Goal: Task Accomplishment & Management: Complete application form

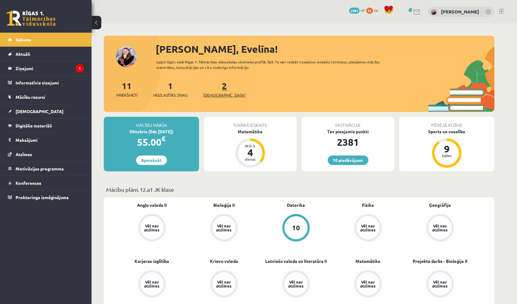
click at [213, 83] on link "2 Ieskaites" at bounding box center [224, 89] width 42 height 18
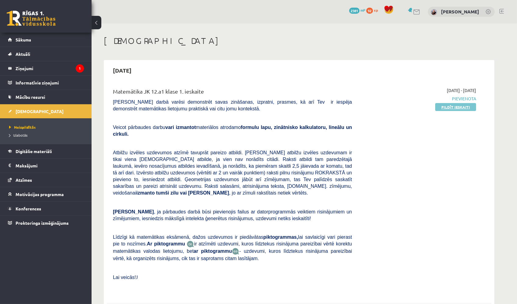
click at [465, 103] on link "Pildīt ieskaiti" at bounding box center [455, 107] width 41 height 8
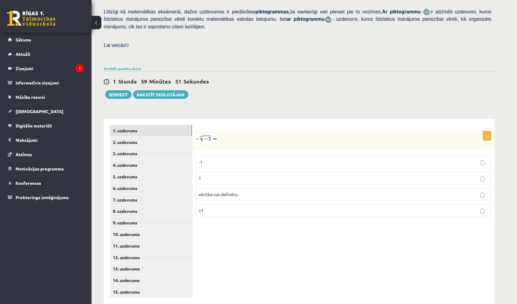
scroll to position [146, 0]
click at [175, 287] on link "15. uzdevums" at bounding box center [151, 292] width 82 height 11
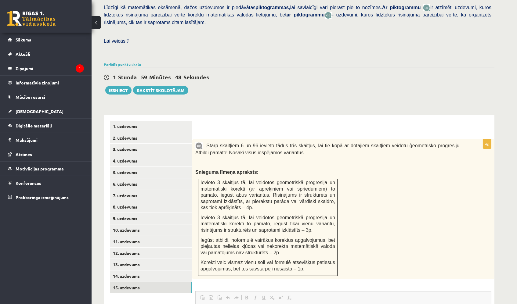
scroll to position [0, 0]
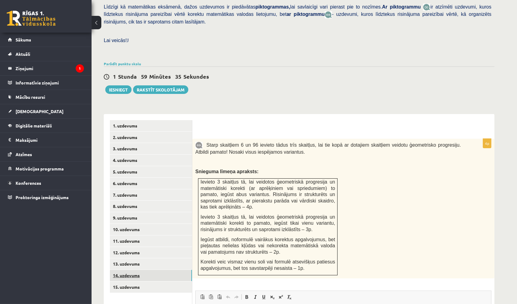
click at [150, 270] on link "14. uzdevums" at bounding box center [151, 275] width 82 height 11
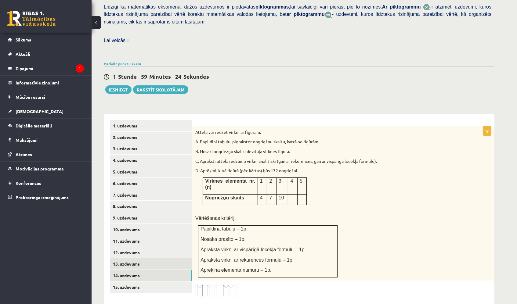
click at [135, 258] on link "13. uzdevums" at bounding box center [151, 263] width 82 height 11
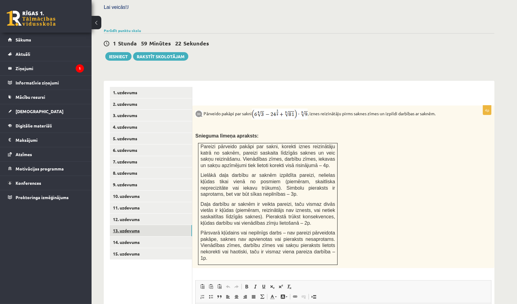
scroll to position [186, 0]
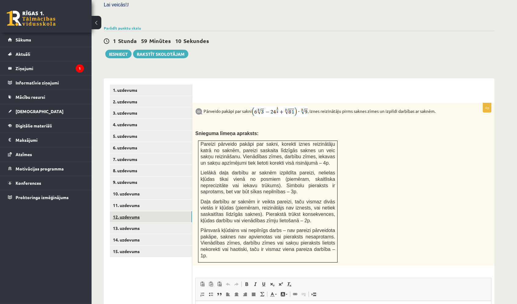
click at [178, 211] on link "12. uzdevums" at bounding box center [151, 216] width 82 height 11
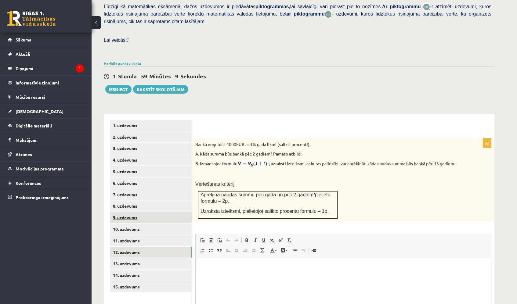
scroll to position [0, 0]
click at [169, 235] on link "11. uzdevums" at bounding box center [151, 240] width 82 height 11
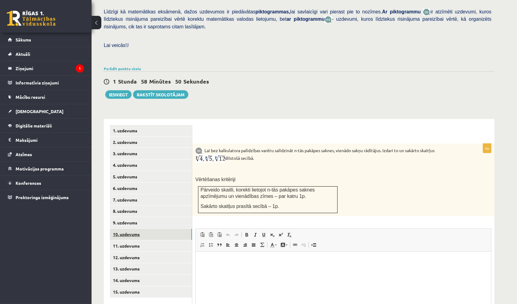
click at [175, 229] on link "10. uzdevums" at bounding box center [151, 234] width 82 height 11
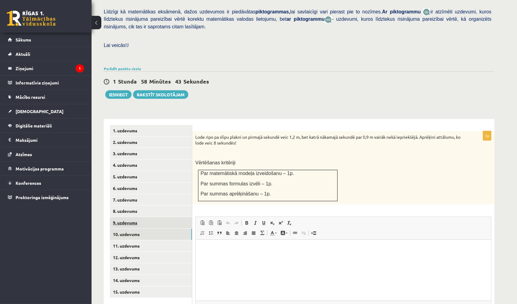
click at [175, 217] on link "9. uzdevums" at bounding box center [151, 222] width 82 height 11
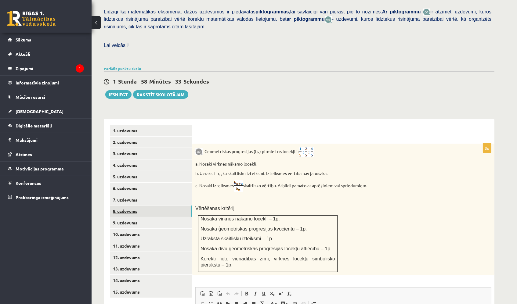
click at [174, 206] on link "8. uzdevums" at bounding box center [151, 211] width 82 height 11
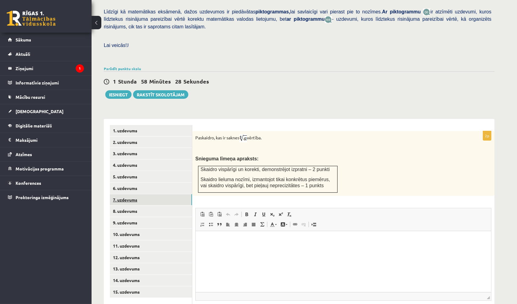
click at [172, 194] on link "7. uzdevums" at bounding box center [151, 199] width 82 height 11
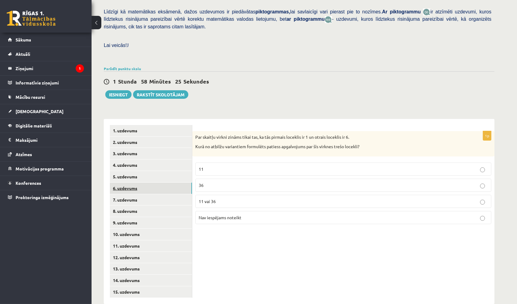
click at [173, 183] on link "6. uzdevums" at bounding box center [151, 188] width 82 height 11
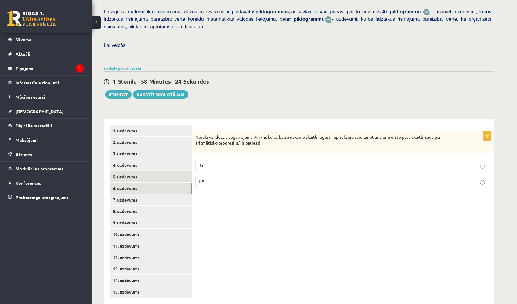
click at [171, 171] on link "5. uzdevums" at bounding box center [151, 176] width 82 height 11
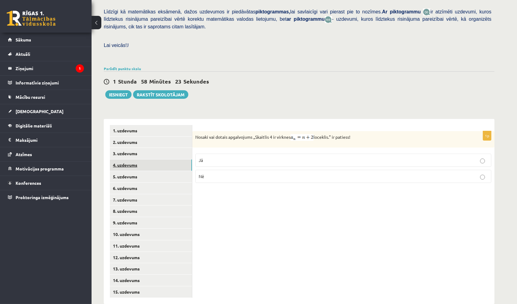
click at [171, 160] on link "4. uzdevums" at bounding box center [151, 165] width 82 height 11
click at [171, 148] on link "3. uzdevums" at bounding box center [151, 153] width 82 height 11
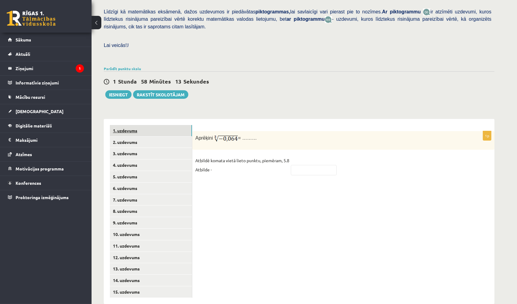
click at [171, 125] on link "1. uzdevums" at bounding box center [151, 130] width 82 height 11
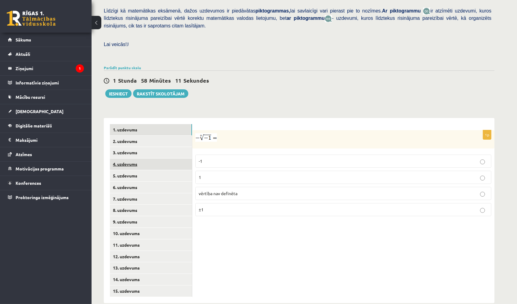
scroll to position [146, 0]
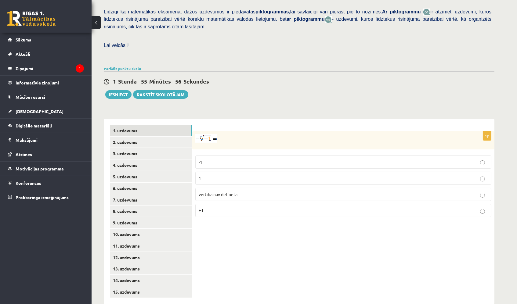
drag, startPoint x: 225, startPoint y: 0, endPoint x: 324, endPoint y: 101, distance: 140.9
click at [323, 101] on div "Matemātika JK 12.a1 klase 1. ieskaite_2025 , Evelīna Auziņa (12.a1 JK klase) Pā…" at bounding box center [299, 97] width 415 height 439
click at [262, 156] on label "-1" at bounding box center [343, 162] width 296 height 13
click at [255, 175] on p "1" at bounding box center [343, 178] width 289 height 6
click at [185, 137] on link "2. uzdevums" at bounding box center [151, 142] width 82 height 11
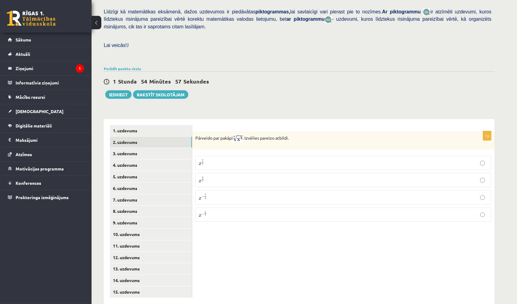
click at [234, 176] on p "x 5 7 x 5 7" at bounding box center [343, 180] width 289 height 8
click at [176, 148] on link "3. uzdevums" at bounding box center [151, 153] width 82 height 11
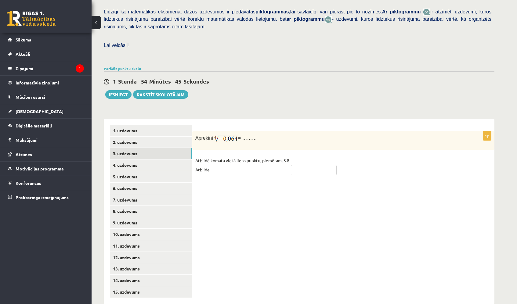
click at [313, 165] on input "text" at bounding box center [314, 170] width 46 height 10
type input "****"
click at [163, 160] on link "4. uzdevums" at bounding box center [151, 165] width 82 height 11
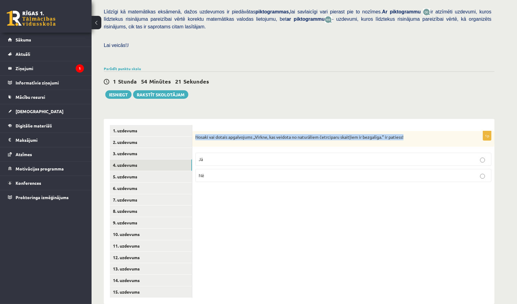
drag, startPoint x: 195, startPoint y: 125, endPoint x: 421, endPoint y: 129, distance: 225.8
click at [421, 131] on div "Nosaki vai dotais apgalvojums „Virkne, kas veidota no naturāliem četrciparu ska…" at bounding box center [343, 139] width 302 height 16
copy p "Nosaki vai dotais apgalvojums „Virkne, kas veidota no naturāliem četrciparu ska…"
click at [392, 169] on label "Nē" at bounding box center [343, 175] width 296 height 13
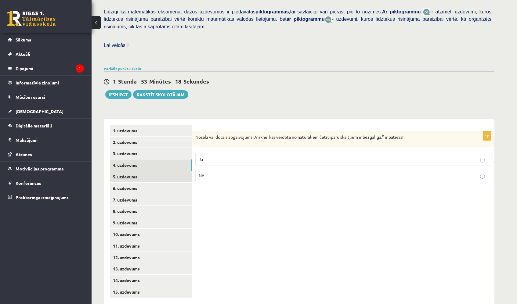
click at [143, 171] on link "5. uzdevums" at bounding box center [151, 176] width 82 height 11
drag, startPoint x: 193, startPoint y: 125, endPoint x: 357, endPoint y: 125, distance: 163.5
click at [357, 131] on div "Nosaki vai dotais apgalvojums „Skaitlis 4 ir virknes loceklis.” ir patiess!" at bounding box center [343, 139] width 302 height 16
copy p "Nosaki vai dotais apgalvojums „Skaitlis 4 ir virknes loceklis.” ir patiess!"
click at [314, 154] on label "Jā" at bounding box center [343, 160] width 296 height 13
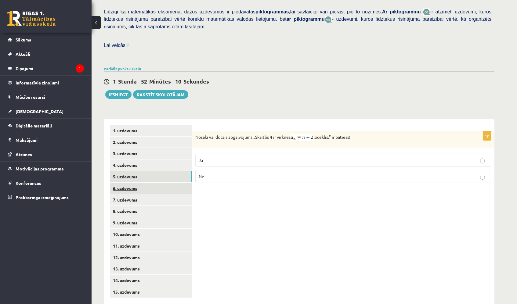
click at [163, 183] on link "6. uzdevums" at bounding box center [151, 188] width 82 height 11
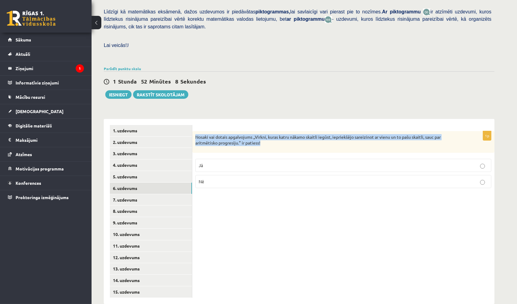
drag, startPoint x: 193, startPoint y: 124, endPoint x: 268, endPoint y: 137, distance: 75.8
click at [268, 138] on div "Nosaki vai dotais apgalvojums „Virkni, kuras katru nākamo skaitli iegūst, iepri…" at bounding box center [343, 142] width 302 height 22
copy p "Nosaki vai dotais apgalvojums „Virkni, kuras katru nākamo skaitli iegūst, iepri…"
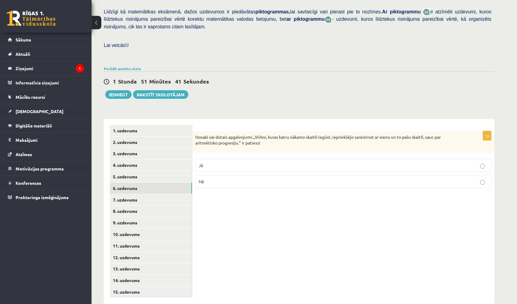
click at [236, 159] on label "Jā" at bounding box center [343, 165] width 296 height 13
click at [231, 178] on p "Nē" at bounding box center [343, 181] width 289 height 6
click at [154, 194] on link "7. uzdevums" at bounding box center [151, 199] width 82 height 11
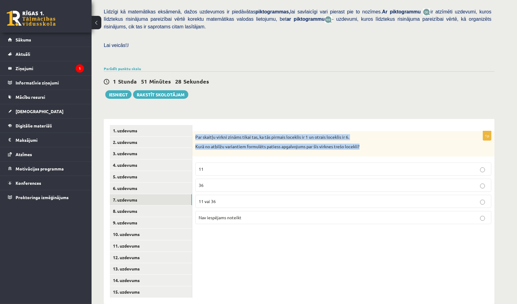
drag, startPoint x: 193, startPoint y: 125, endPoint x: 362, endPoint y: 134, distance: 170.2
click at [362, 134] on div "Par skaitļu virkni zināms tikai tas, ka tās pirmais loceklis ir 1 un otrais loc…" at bounding box center [343, 143] width 302 height 25
copy div "Par skaitļu virkni zināms tikai tas, ka tās pirmais loceklis ir 1 un otrais loc…"
drag, startPoint x: 194, startPoint y: 127, endPoint x: 251, endPoint y: 226, distance: 114.7
click at [254, 226] on div "1p Par skaitļu virkni zināms tikai tas, ka tās pirmais loceklis ir 1 un otrais …" at bounding box center [343, 211] width 302 height 185
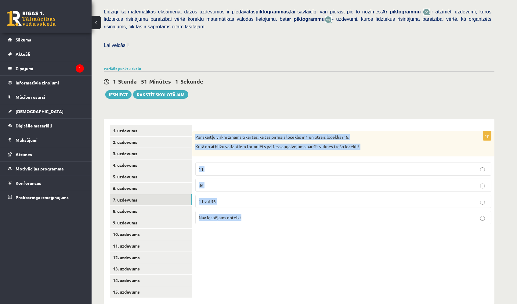
copy div "Par skaitļu virkni zināms tikai tas, ka tās pirmais loceklis ir 1 un otrais loc…"
click at [269, 214] on p "Nav iespējams noteikt" at bounding box center [343, 217] width 289 height 6
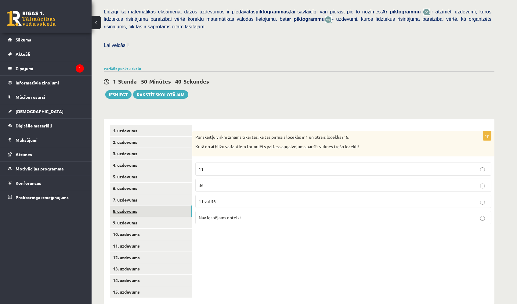
click at [179, 206] on link "8. uzdevums" at bounding box center [151, 211] width 82 height 11
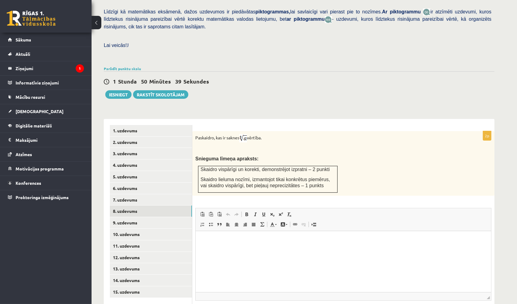
scroll to position [0, 0]
click at [168, 286] on link "15. uzdevums" at bounding box center [151, 291] width 82 height 11
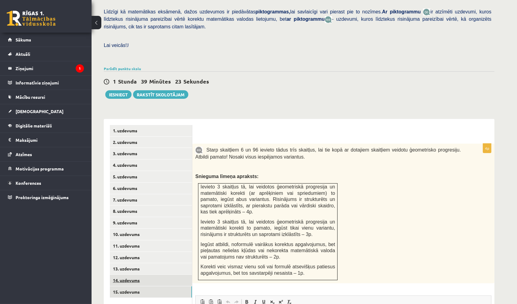
click at [163, 275] on link "14. uzdevums" at bounding box center [151, 280] width 82 height 11
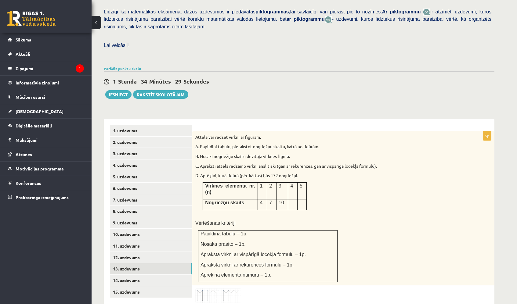
click at [167, 263] on link "13. uzdevums" at bounding box center [151, 268] width 82 height 11
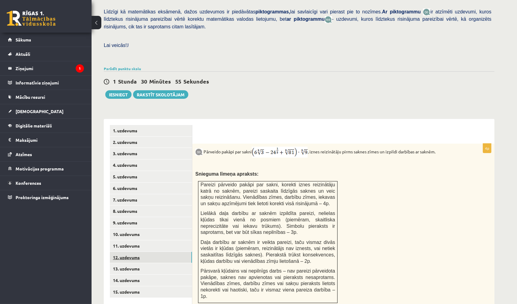
click at [162, 252] on link "12. uzdevums" at bounding box center [151, 257] width 82 height 11
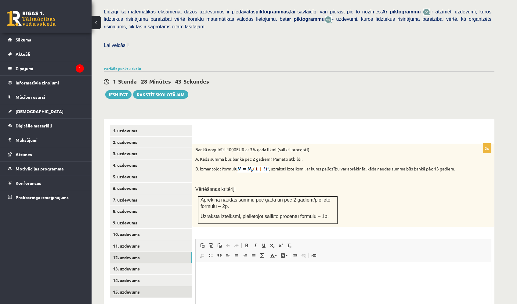
click at [150, 286] on link "15. uzdevums" at bounding box center [151, 291] width 82 height 11
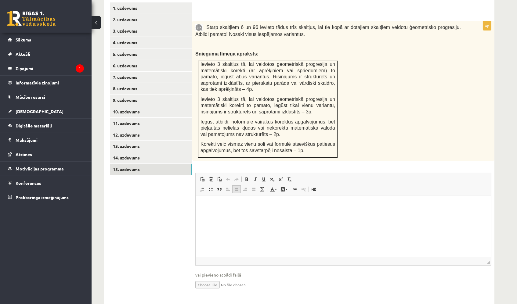
scroll to position [268, 0]
click at [204, 279] on input "file" at bounding box center [343, 285] width 296 height 13
type input "**********"
click at [335, 215] on html at bounding box center [342, 205] width 295 height 19
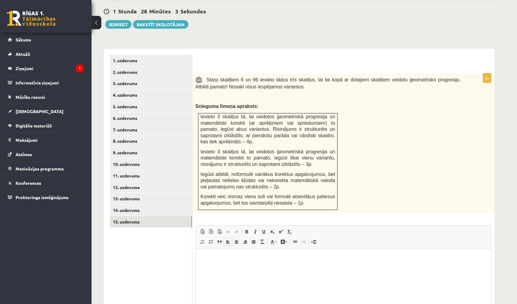
scroll to position [220, 0]
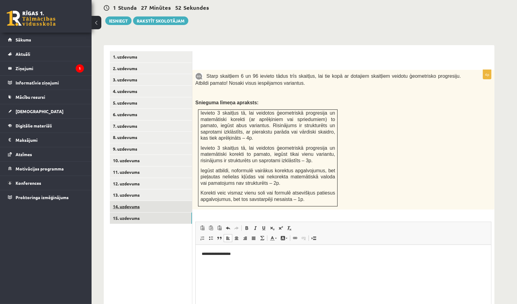
click at [168, 201] on link "14. uzdevums" at bounding box center [151, 206] width 82 height 11
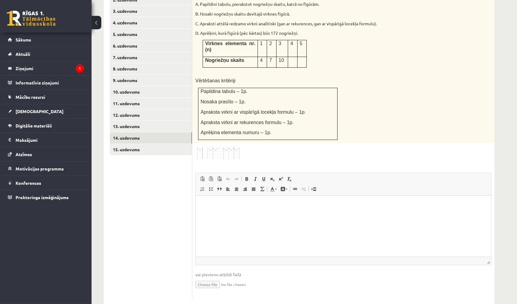
scroll to position [288, 0]
click at [199, 278] on input "file" at bounding box center [343, 284] width 296 height 13
type input "**********"
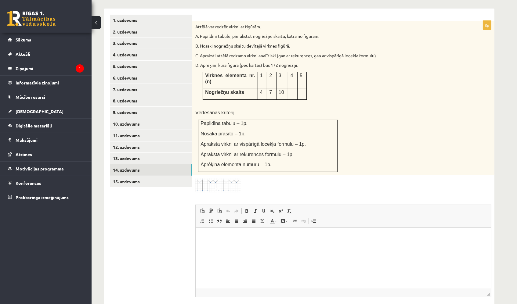
scroll to position [186, 0]
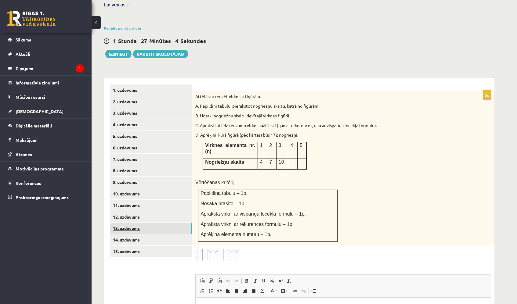
click at [167, 223] on link "13. uzdevums" at bounding box center [151, 228] width 82 height 11
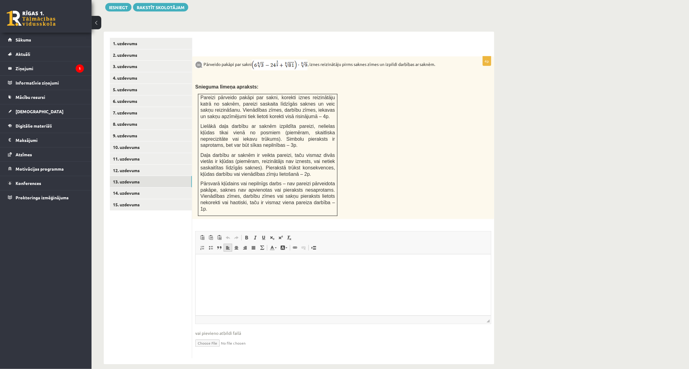
scroll to position [232, 0]
click at [208, 304] on input "file" at bounding box center [343, 343] width 296 height 13
type input "**********"
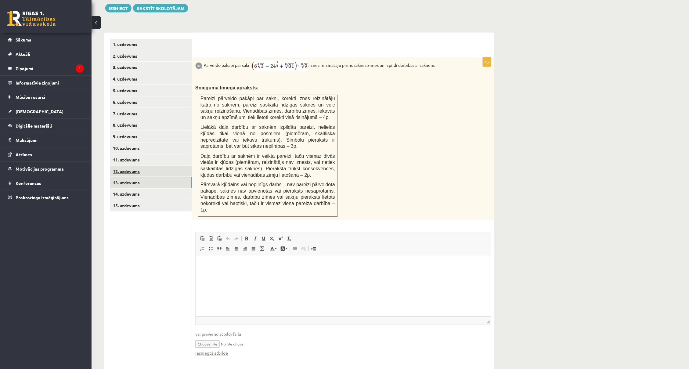
click at [160, 166] on link "12. uzdevums" at bounding box center [151, 171] width 82 height 11
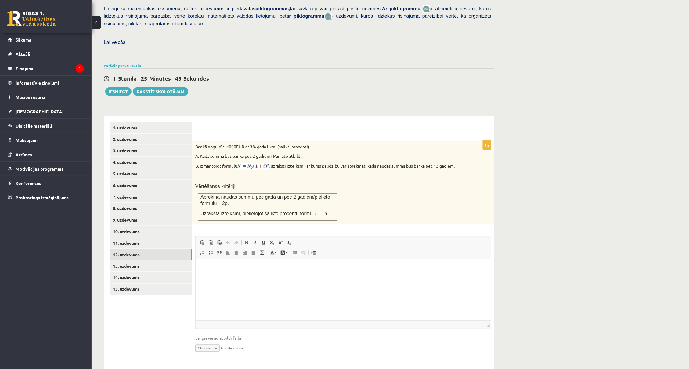
scroll to position [149, 0]
click at [211, 304] on input "file" at bounding box center [343, 348] width 296 height 13
type input "**********"
click at [166, 238] on link "11. uzdevums" at bounding box center [151, 243] width 82 height 11
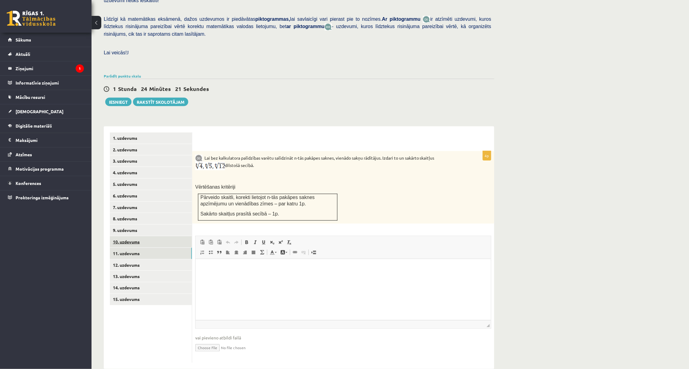
scroll to position [138, 0]
click at [187, 237] on link "10. uzdevums" at bounding box center [151, 242] width 82 height 11
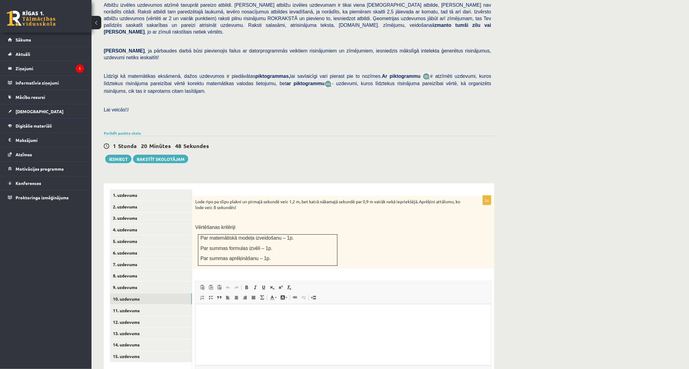
scroll to position [0, 0]
click at [163, 282] on link "9. uzdevums" at bounding box center [151, 287] width 82 height 11
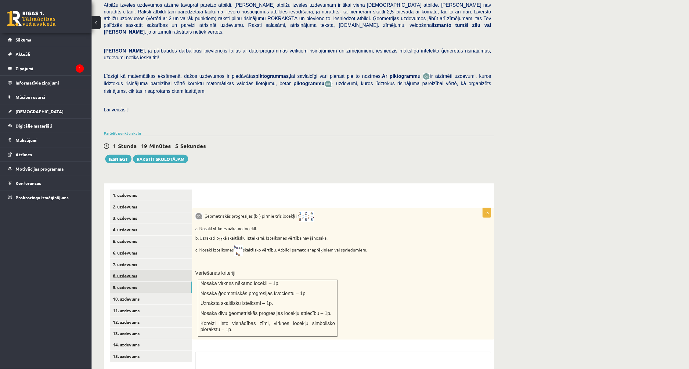
click at [166, 270] on link "8. uzdevums" at bounding box center [151, 275] width 82 height 11
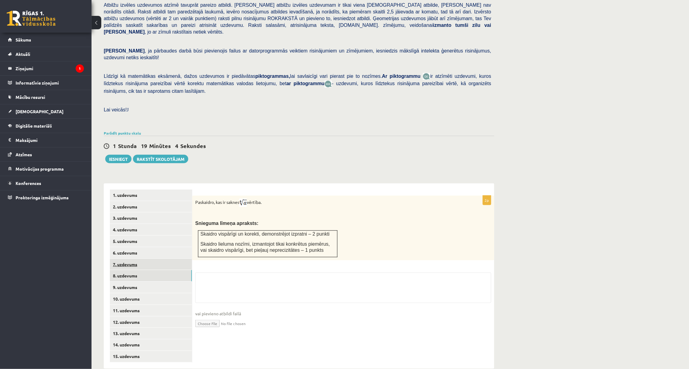
click at [170, 259] on link "7. uzdevums" at bounding box center [151, 264] width 82 height 11
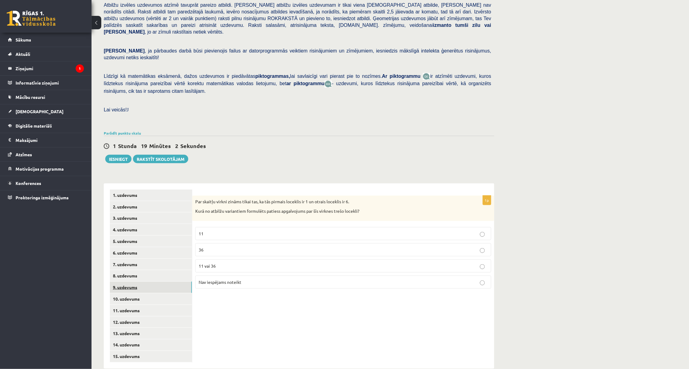
click at [167, 282] on link "9. uzdevums" at bounding box center [151, 287] width 82 height 11
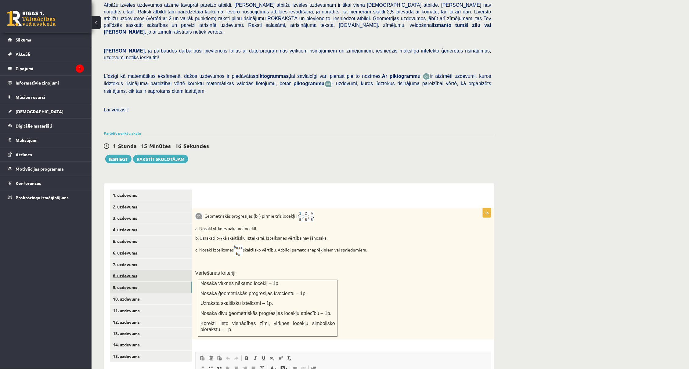
click at [128, 270] on link "8. uzdevums" at bounding box center [151, 275] width 82 height 11
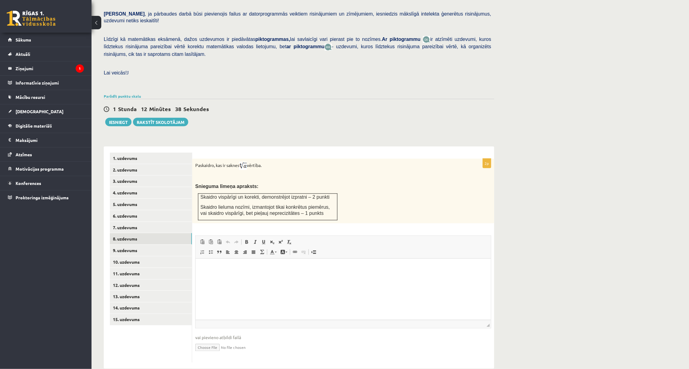
scroll to position [118, 0]
click at [207, 304] on input "file" at bounding box center [343, 347] width 296 height 13
type input "**********"
click at [174, 245] on link "9. uzdevums" at bounding box center [151, 250] width 82 height 11
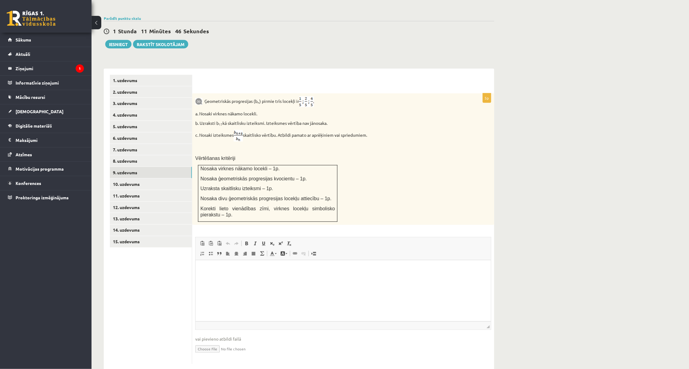
scroll to position [196, 0]
click at [206, 304] on input "file" at bounding box center [343, 349] width 296 height 13
type input "**********"
click at [173, 179] on link "10. uzdevums" at bounding box center [151, 184] width 82 height 11
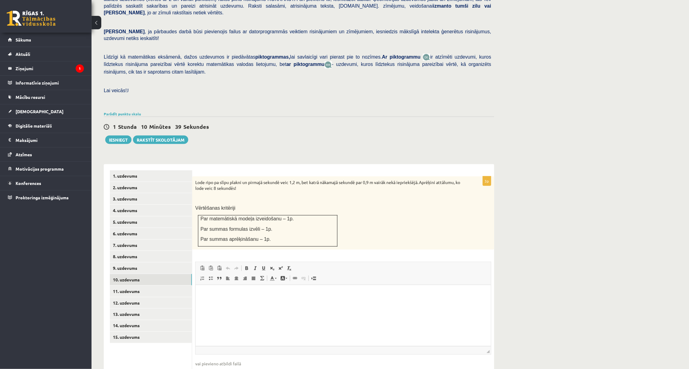
scroll to position [104, 0]
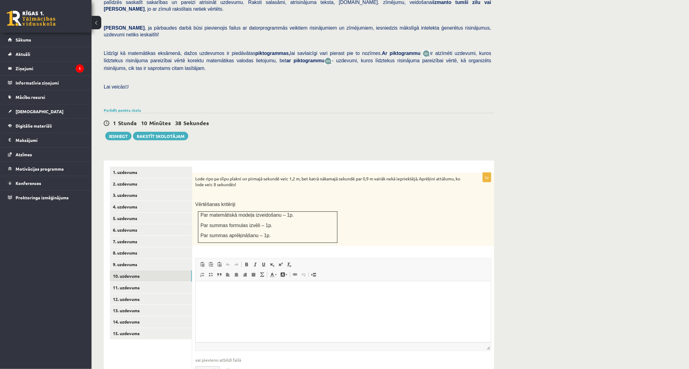
click at [203, 304] on input "file" at bounding box center [343, 369] width 296 height 13
type input "**********"
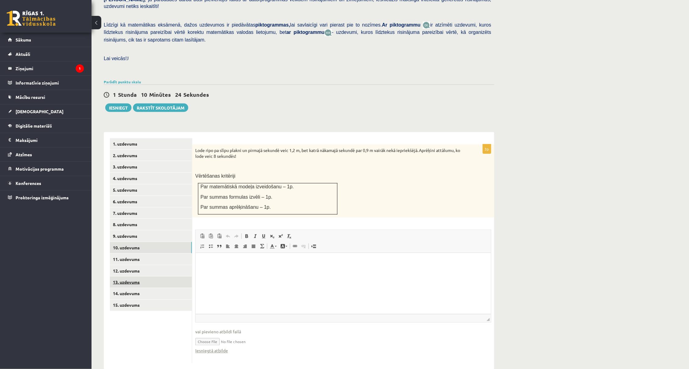
scroll to position [132, 0]
click at [148, 242] on link "10. uzdevums" at bounding box center [151, 247] width 82 height 11
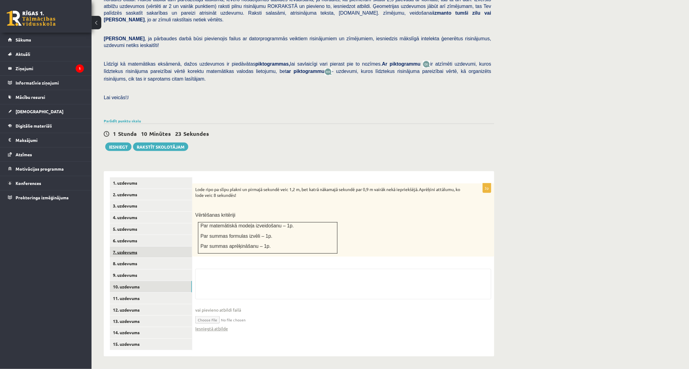
scroll to position [81, 0]
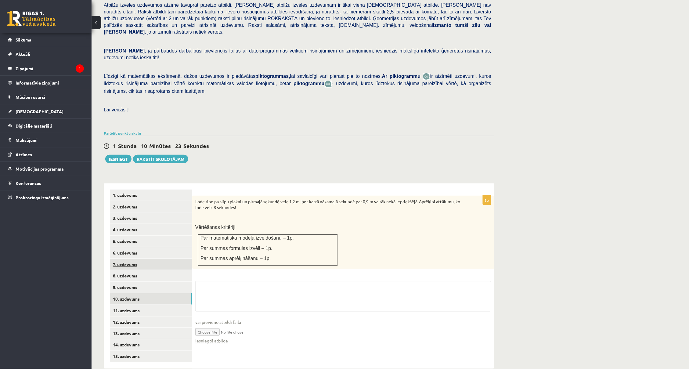
click at [147, 259] on link "7. uzdevums" at bounding box center [151, 264] width 82 height 11
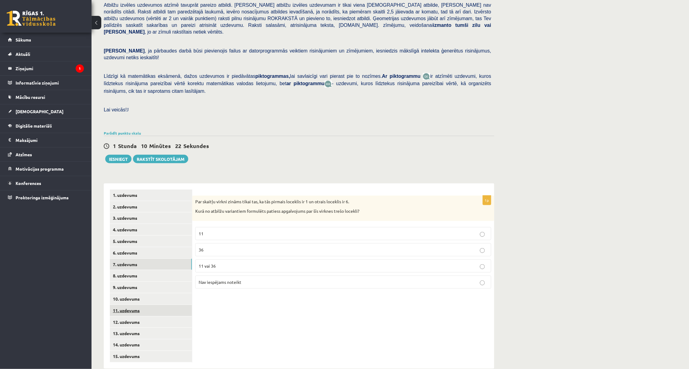
click at [137, 304] on link "11. uzdevums" at bounding box center [151, 310] width 82 height 11
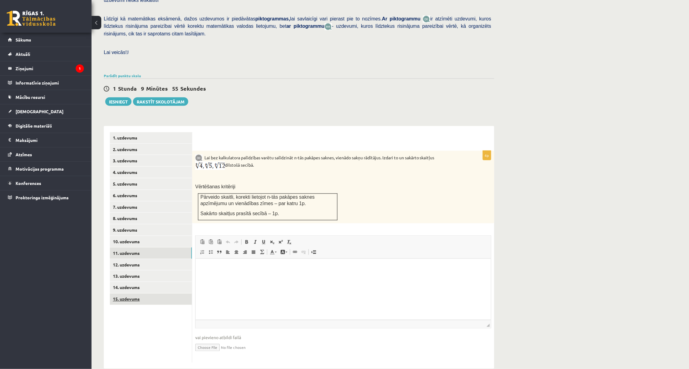
scroll to position [138, 0]
click at [206, 304] on input "file" at bounding box center [343, 348] width 296 height 13
type input "**********"
click at [179, 260] on link "12. uzdevums" at bounding box center [151, 265] width 82 height 11
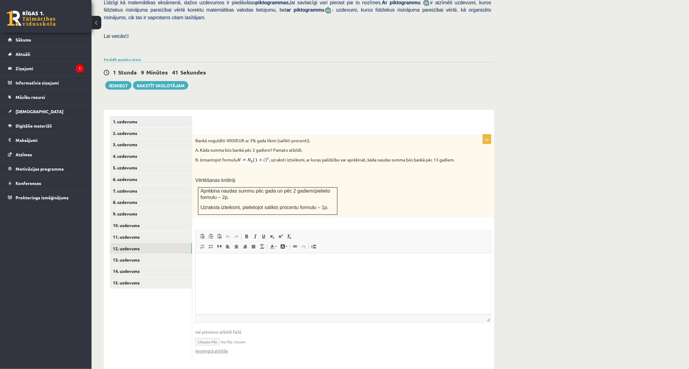
scroll to position [155, 0]
click at [139, 278] on link "15. uzdevums" at bounding box center [151, 283] width 82 height 11
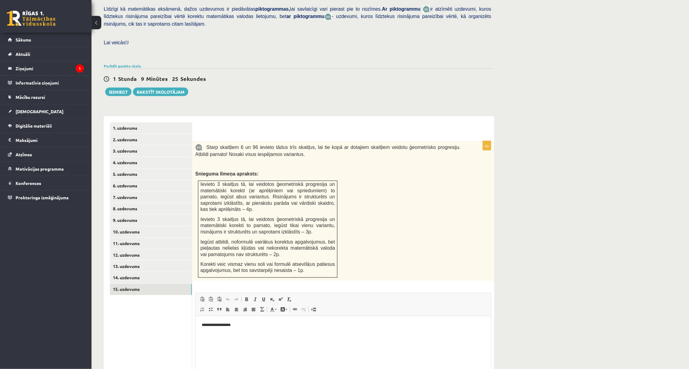
scroll to position [0, 0]
drag, startPoint x: 199, startPoint y: 327, endPoint x: 180, endPoint y: 321, distance: 20.1
click at [195, 304] on html "**********" at bounding box center [342, 325] width 295 height 18
drag, startPoint x: 201, startPoint y: 325, endPoint x: 252, endPoint y: 324, distance: 50.6
click at [251, 304] on p "**********" at bounding box center [342, 325] width 283 height 6
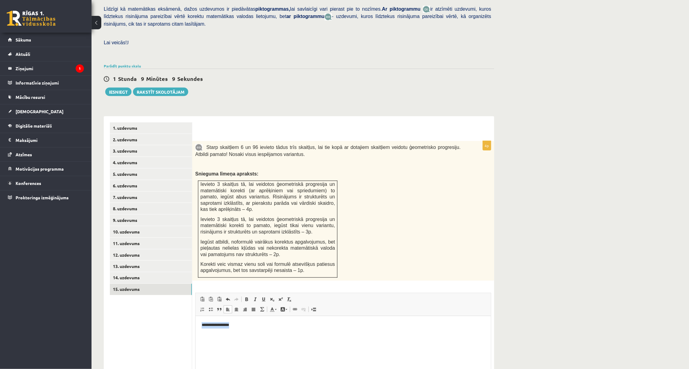
copy p "**********"
click at [161, 272] on link "14. uzdevums" at bounding box center [151, 277] width 82 height 11
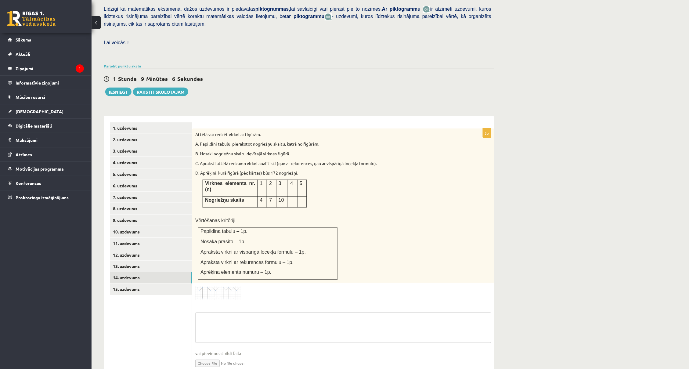
click at [232, 304] on textarea at bounding box center [343, 327] width 296 height 31
click at [223, 304] on html at bounding box center [342, 344] width 295 height 19
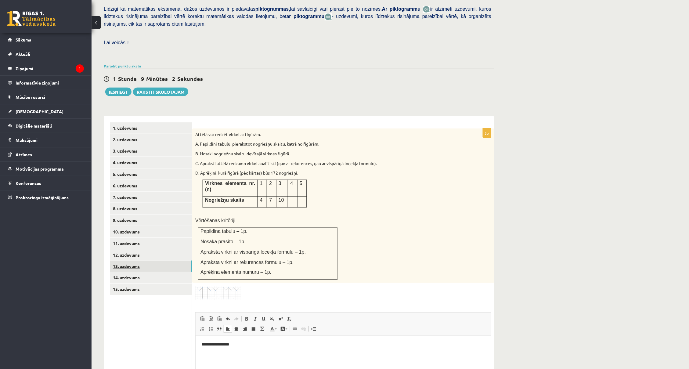
click at [165, 261] on link "13. uzdevums" at bounding box center [151, 266] width 82 height 11
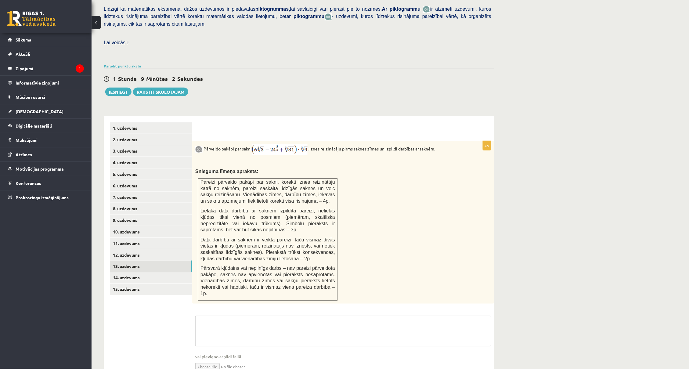
click at [214, 304] on textarea at bounding box center [343, 331] width 296 height 31
click at [212, 304] on p "Rich Text Editor, wiswyg-editor-user-answer-47024830920240" at bounding box center [342, 348] width 283 height 6
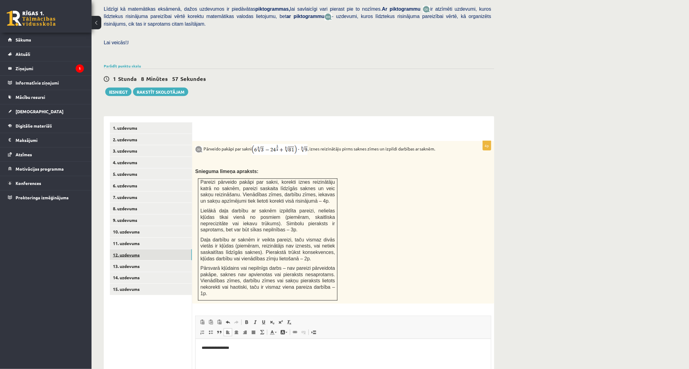
click at [137, 249] on link "12. uzdevums" at bounding box center [151, 254] width 82 height 11
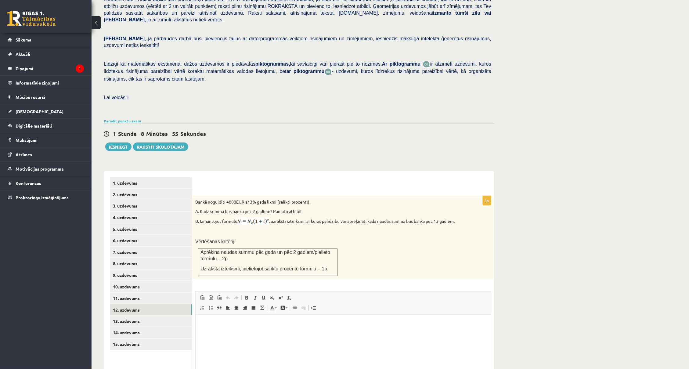
click at [222, 291] on fieldset "Rich Text Editor, wiswyg-editor-user-answer-47024932830300 Editor toolbars Past…" at bounding box center [343, 356] width 296 height 130
click at [210, 304] on html at bounding box center [342, 324] width 295 height 19
paste body "Rich Text Editor, wiswyg-editor-user-answer-47024932830300"
click at [166, 293] on link "11. uzdevums" at bounding box center [151, 298] width 82 height 11
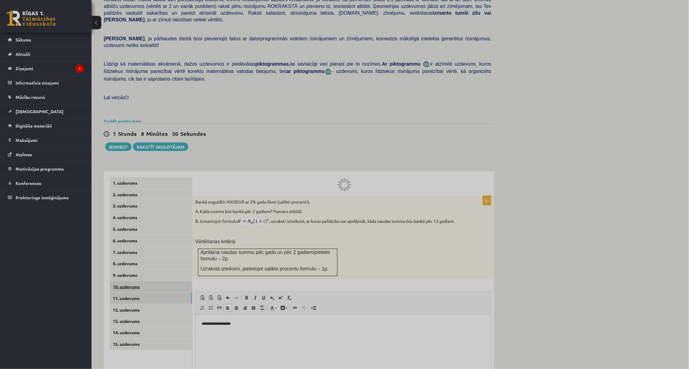
scroll to position [83, 0]
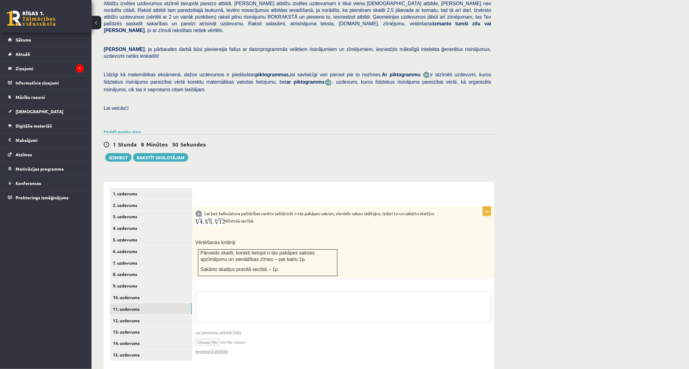
click at [219, 292] on textarea at bounding box center [343, 306] width 296 height 31
click at [207, 304] on html at bounding box center [342, 323] width 295 height 19
paste body "Rich Text Editor, wiswyg-editor-user-answer-47024939676840"
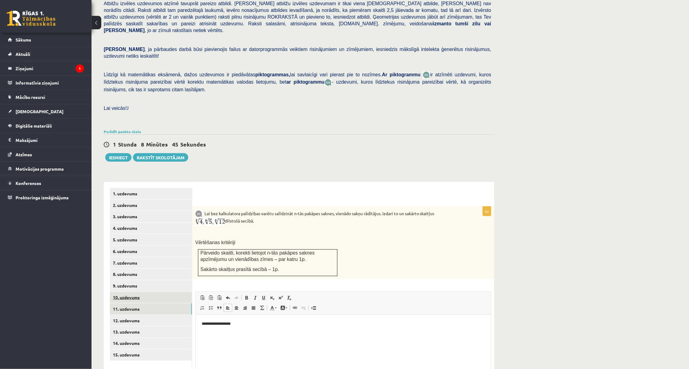
click at [175, 292] on link "10. uzdevums" at bounding box center [151, 297] width 82 height 11
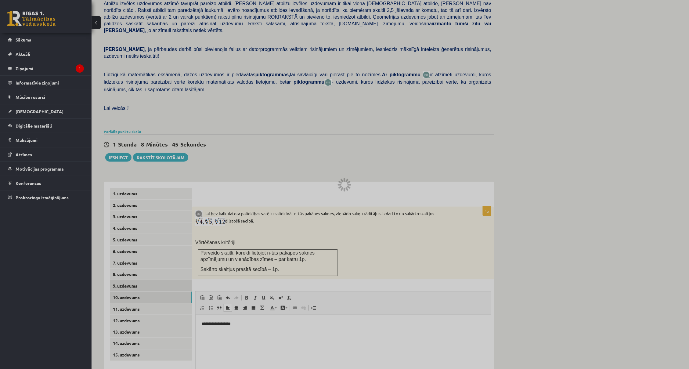
scroll to position [81, 0]
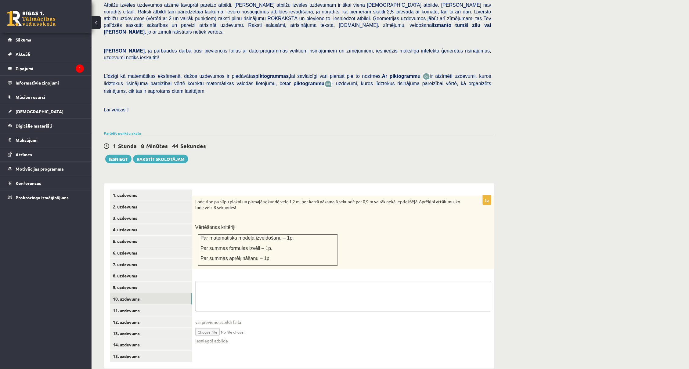
click at [225, 281] on textarea at bounding box center [343, 296] width 296 height 31
click at [217, 304] on html at bounding box center [342, 313] width 295 height 19
paste body "Rich Text Editor, wiswyg-editor-user-answer-47024959813360"
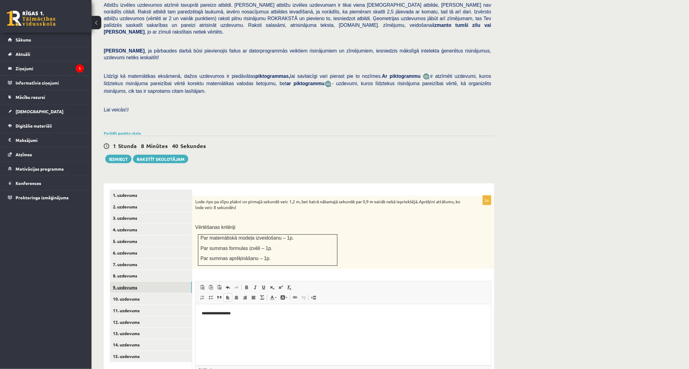
click at [187, 282] on link "9. uzdevums" at bounding box center [151, 287] width 82 height 11
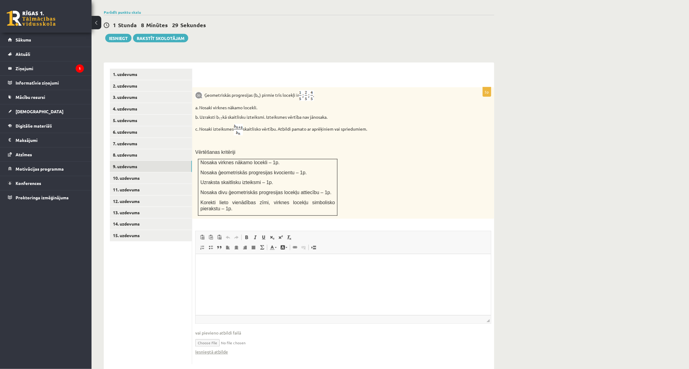
scroll to position [202, 0]
click at [245, 273] on html at bounding box center [342, 263] width 295 height 19
paste body "Rich Text Editor, wiswyg-editor-user-answer-47024847637380"
click at [166, 149] on link "8. uzdevums" at bounding box center [151, 154] width 82 height 11
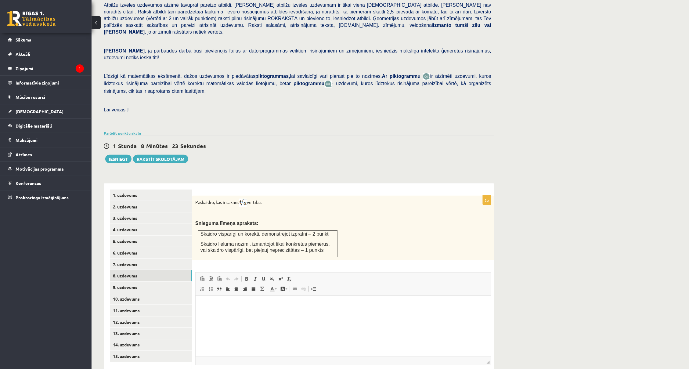
scroll to position [0, 0]
click at [214, 303] on p "Rich Text Editor, wiswyg-editor-user-answer-47024882056460" at bounding box center [342, 304] width 283 height 6
click at [164, 259] on link "7. uzdevums" at bounding box center [151, 264] width 82 height 11
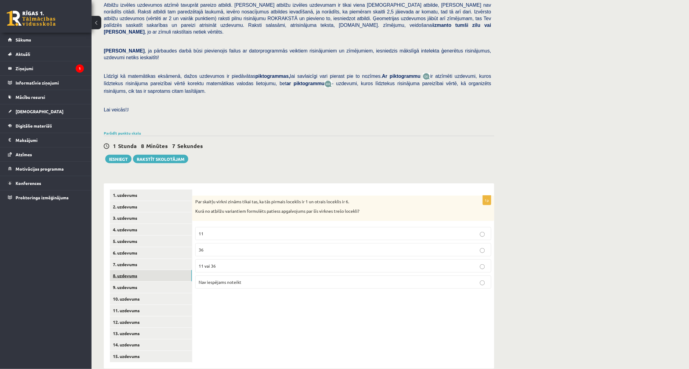
click at [170, 270] on link "8. uzdevums" at bounding box center [151, 275] width 82 height 11
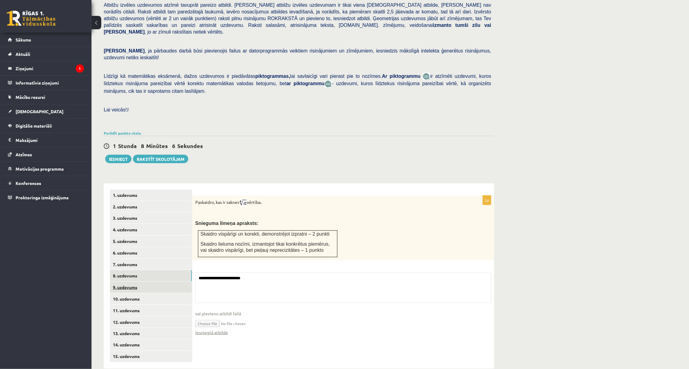
click at [176, 282] on link "9. uzdevums" at bounding box center [151, 287] width 82 height 11
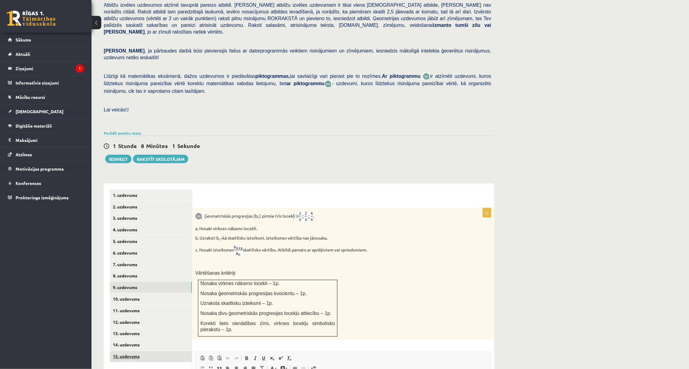
click at [171, 304] on link "15. uzdevums" at bounding box center [151, 356] width 82 height 11
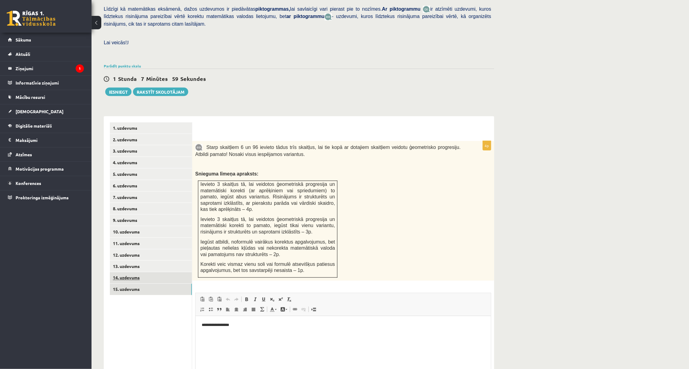
click at [164, 272] on link "14. uzdevums" at bounding box center [151, 277] width 82 height 11
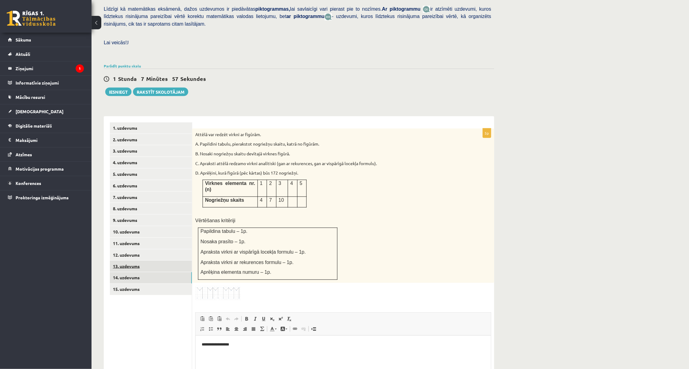
click at [168, 261] on link "13. uzdevums" at bounding box center [151, 266] width 82 height 11
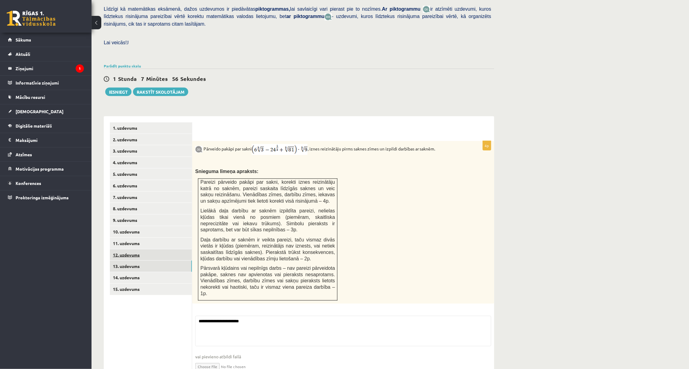
click at [170, 249] on link "12. uzdevums" at bounding box center [151, 254] width 82 height 11
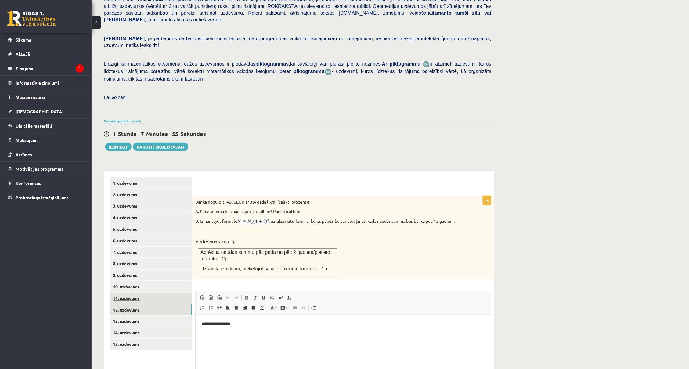
click at [152, 293] on link "11. uzdevums" at bounding box center [151, 298] width 82 height 11
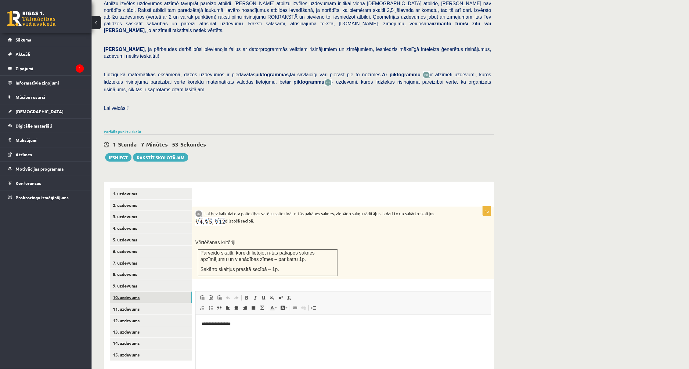
click at [163, 292] on link "10. uzdevums" at bounding box center [151, 297] width 82 height 11
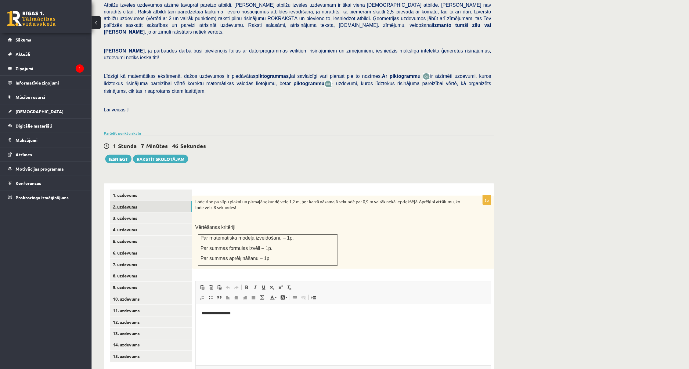
click at [182, 201] on link "2. uzdevums" at bounding box center [151, 206] width 82 height 11
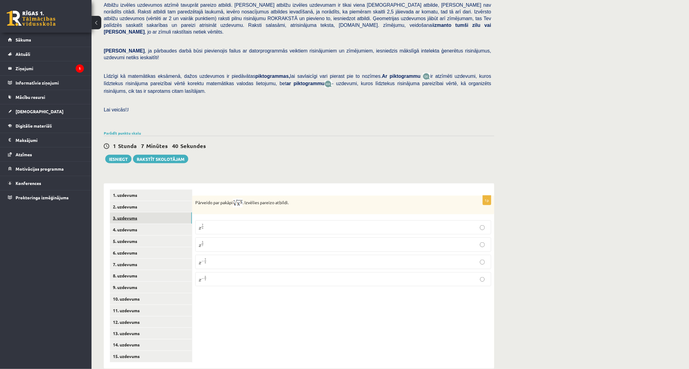
click at [173, 212] on link "3. uzdevums" at bounding box center [151, 217] width 82 height 11
click at [157, 224] on link "4. uzdevums" at bounding box center [151, 229] width 82 height 11
click at [154, 236] on link "5. uzdevums" at bounding box center [151, 241] width 82 height 11
click at [116, 247] on link "6. uzdevums" at bounding box center [151, 252] width 82 height 11
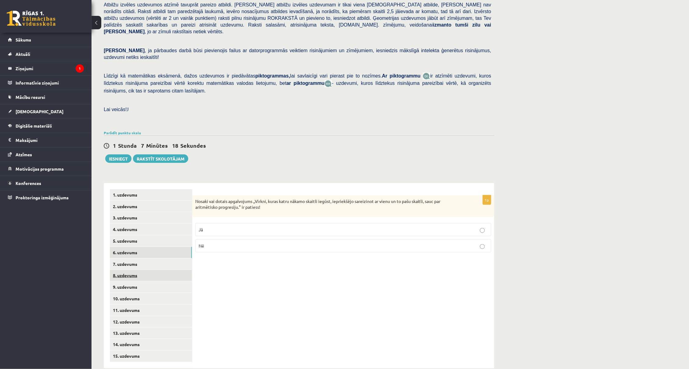
scroll to position [81, 0]
click at [115, 155] on button "Iesniegt" at bounding box center [118, 159] width 26 height 9
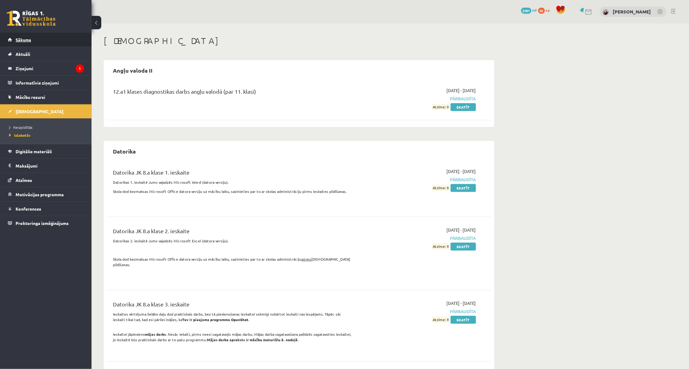
click at [62, 38] on link "Sākums" at bounding box center [46, 40] width 76 height 14
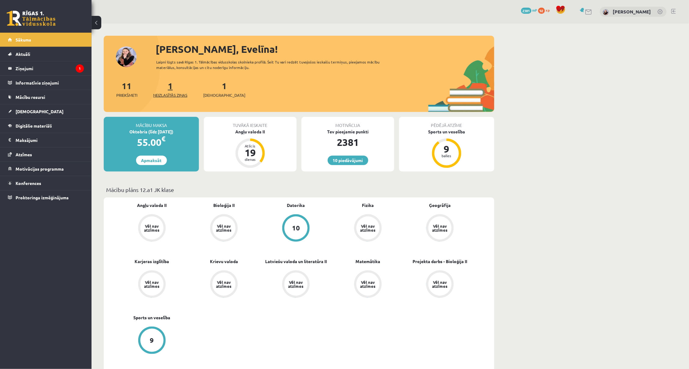
click at [171, 80] on div "1 Neizlasītās ziņas" at bounding box center [170, 88] width 34 height 19
click at [176, 86] on div "1 Neizlasītās ziņas" at bounding box center [170, 88] width 34 height 19
click at [168, 98] on div "11 Priekšmeti 1 Neizlasītās ziņas 1 Ieskaites" at bounding box center [299, 95] width 390 height 33
click at [170, 92] on span "Neizlasītās ziņas" at bounding box center [170, 95] width 34 height 6
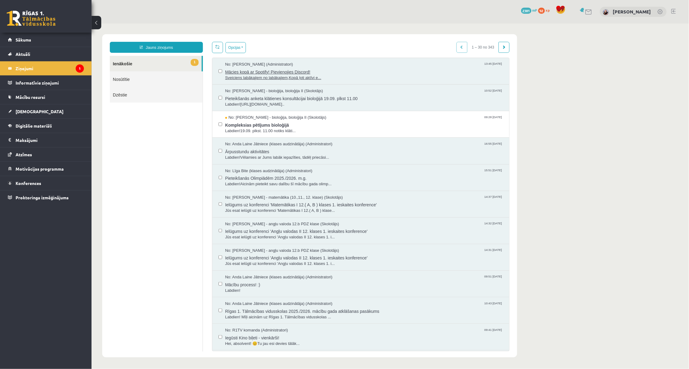
click at [278, 76] on span "Sveiciens labākajiem no labākajiem,Kopā ļoti aktīvi e..." at bounding box center [364, 78] width 278 height 6
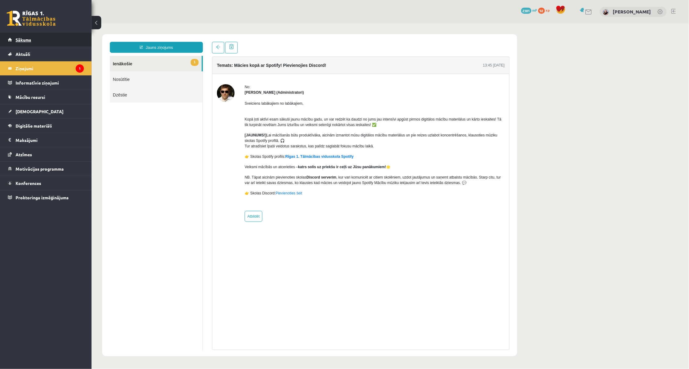
click at [68, 39] on link "Sākums" at bounding box center [46, 40] width 76 height 14
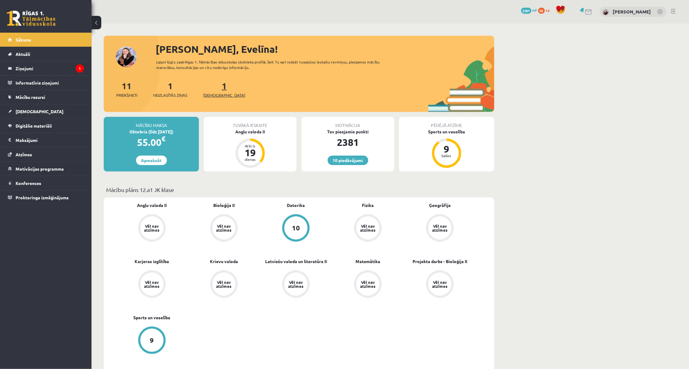
click at [210, 95] on span "[DEMOGRAPHIC_DATA]" at bounding box center [224, 95] width 42 height 6
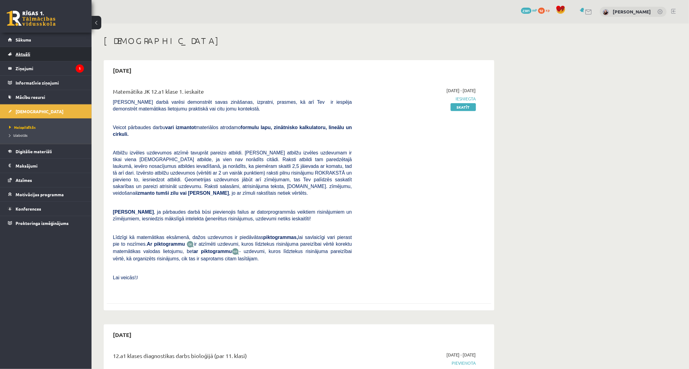
click at [74, 47] on link "Aktuāli" at bounding box center [46, 54] width 76 height 14
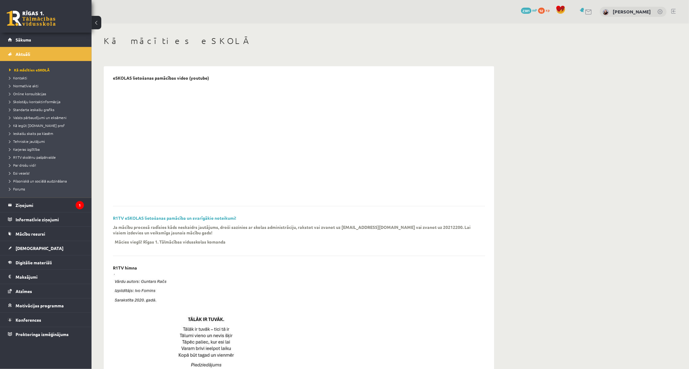
click at [83, 31] on div "0 Dāvanas 2381 mP 92 xp" at bounding box center [46, 16] width 92 height 33
click at [83, 33] on link "Sākums" at bounding box center [46, 40] width 76 height 14
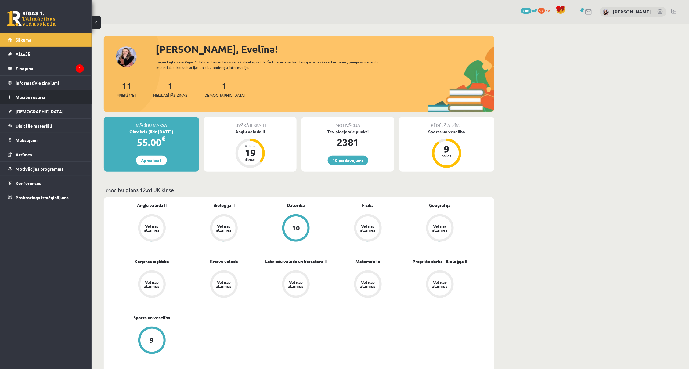
click at [52, 99] on link "Mācību resursi" at bounding box center [46, 97] width 76 height 14
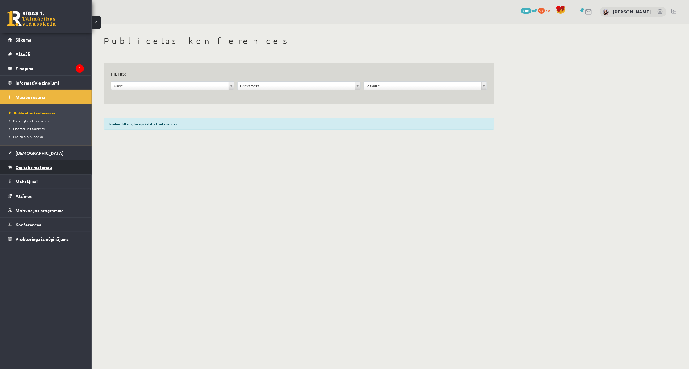
click at [38, 162] on link "Digitālie materiāli" at bounding box center [46, 167] width 76 height 14
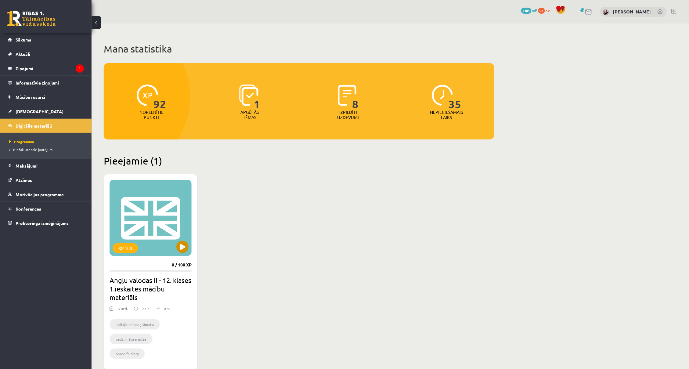
click at [164, 193] on div "XP 100" at bounding box center [151, 218] width 82 height 76
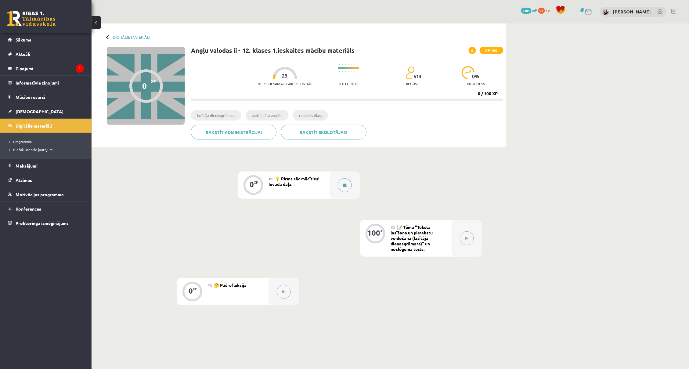
click at [341, 184] on button at bounding box center [345, 185] width 14 height 14
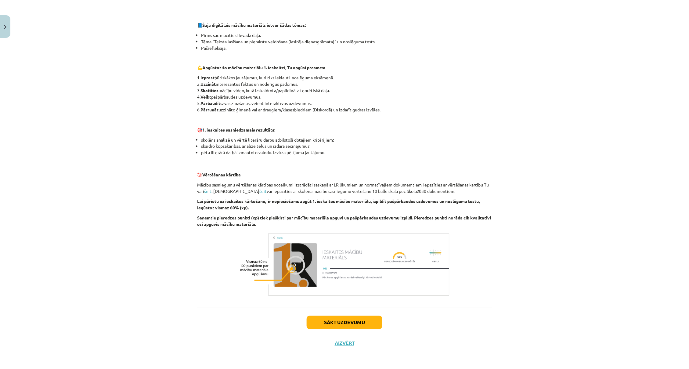
scroll to position [263, 0]
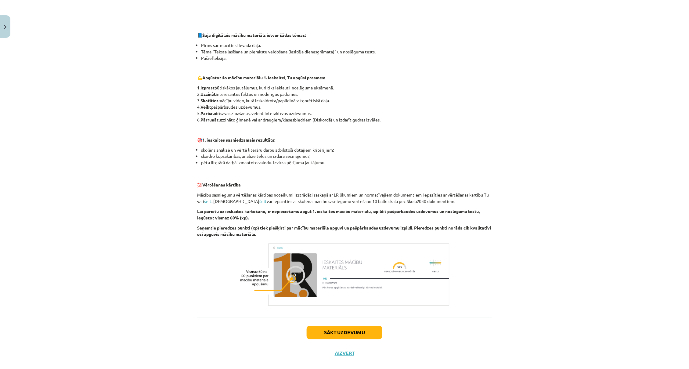
click at [331, 326] on button "Sākt uzdevumu" at bounding box center [345, 332] width 76 height 13
